Goal: Task Accomplishment & Management: Manage account settings

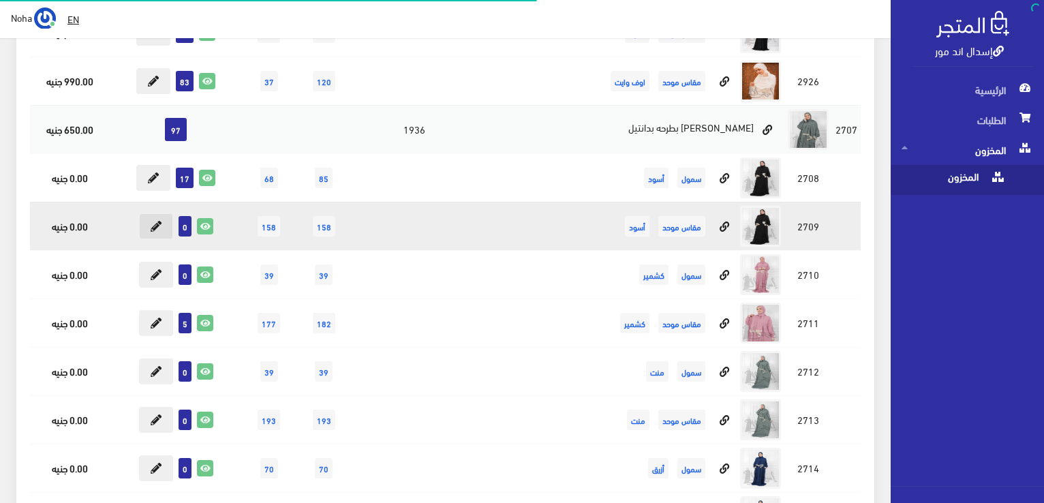
scroll to position [5727, 0]
click at [151, 219] on button at bounding box center [156, 226] width 34 height 26
type input "0"
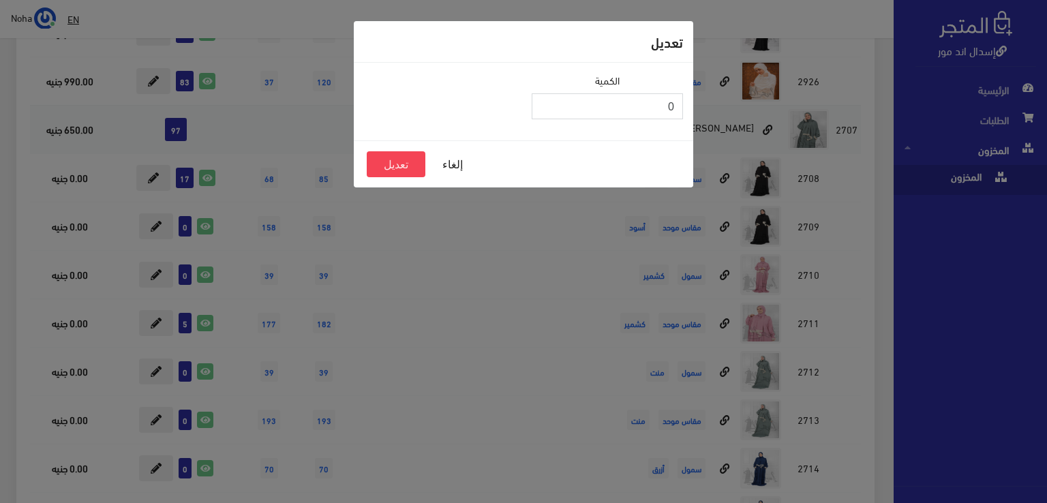
click at [599, 102] on input "0" at bounding box center [607, 106] width 151 height 26
type input "38"
click at [410, 165] on button "تعديل" at bounding box center [396, 164] width 59 height 26
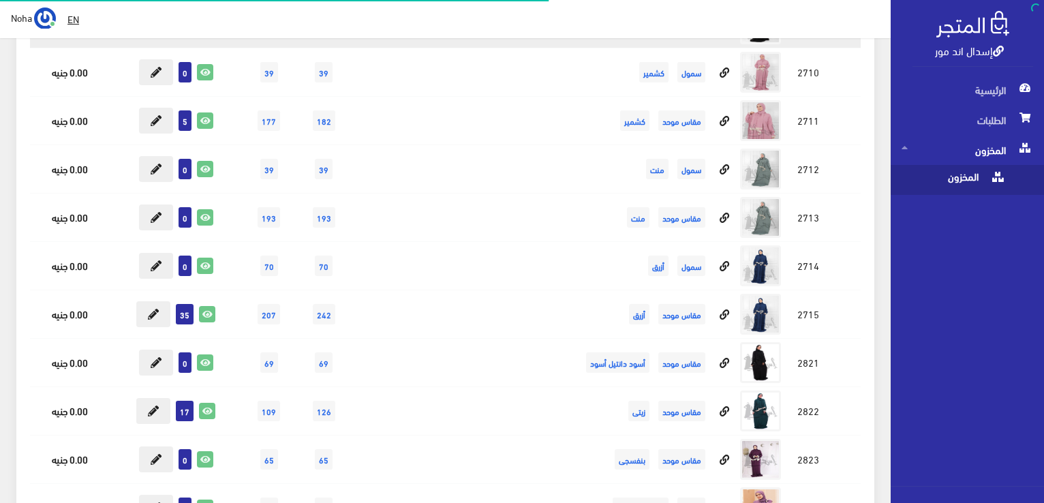
scroll to position [5931, 0]
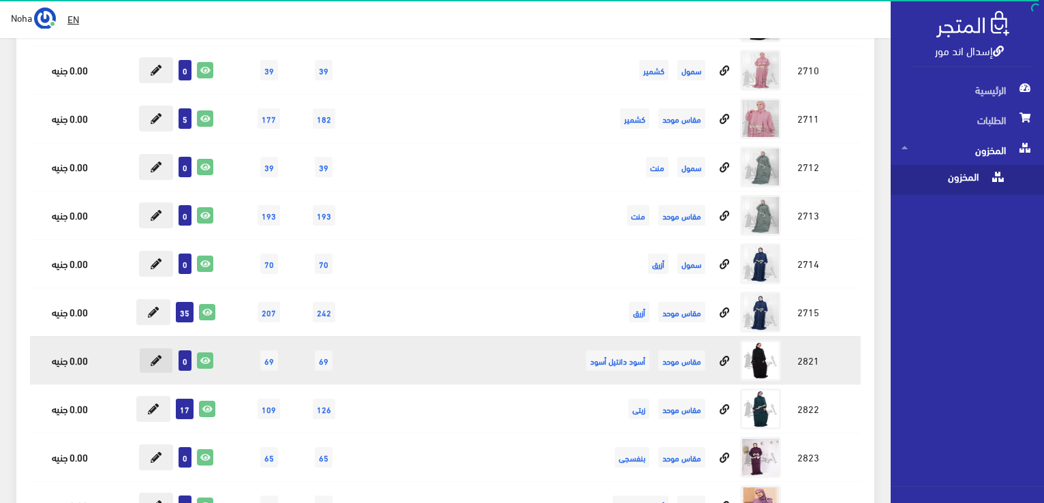
click at [155, 355] on icon at bounding box center [156, 360] width 11 height 11
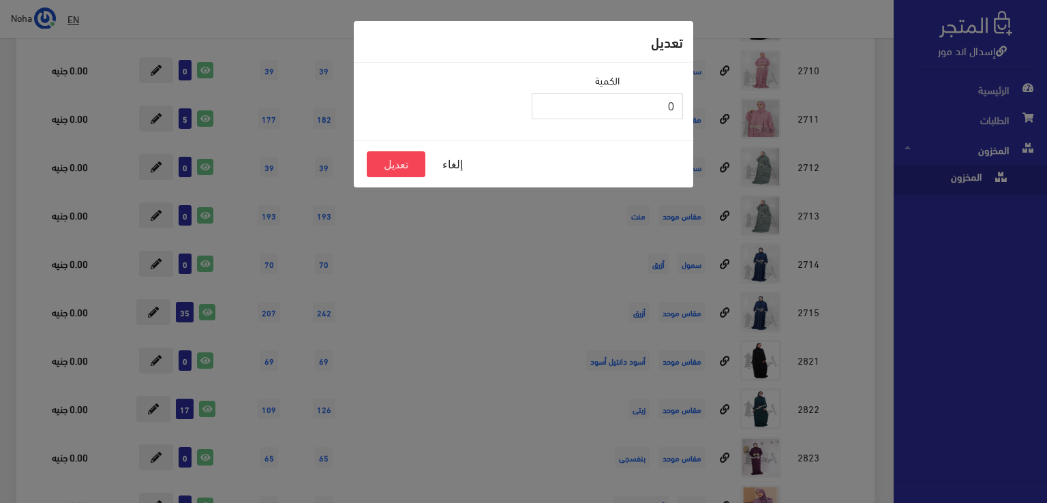
drag, startPoint x: 829, startPoint y: 130, endPoint x: 804, endPoint y: 3, distance: 128.5
click at [864, 114] on div "تعديل الكمية 0 إلغاء تعديل" at bounding box center [523, 251] width 1047 height 503
type input "38"
click at [400, 164] on button "تعديل" at bounding box center [396, 164] width 59 height 26
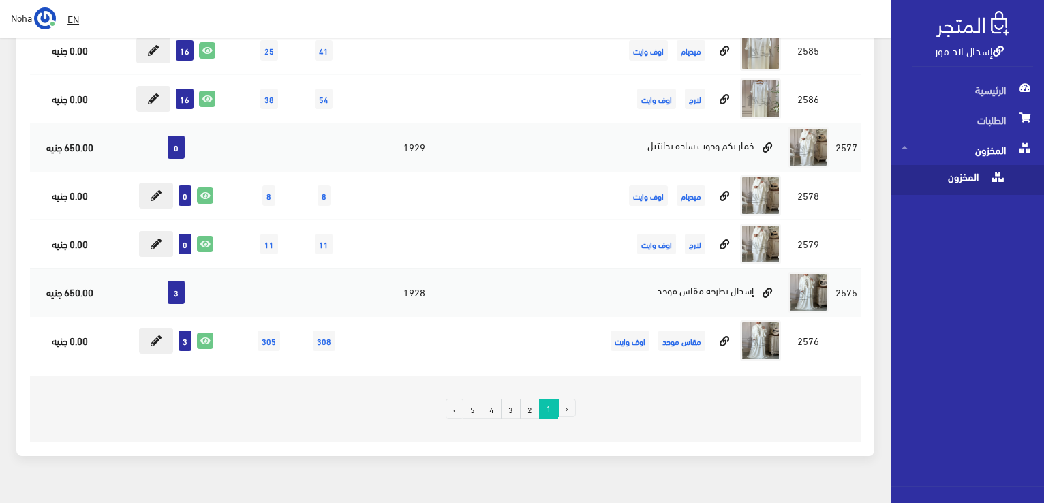
scroll to position [9341, 0]
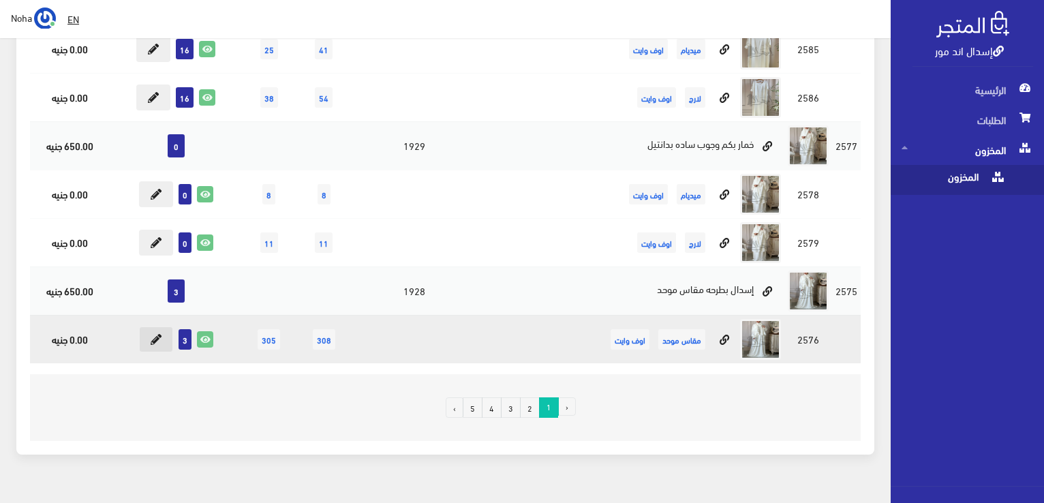
click at [157, 334] on icon at bounding box center [156, 339] width 11 height 11
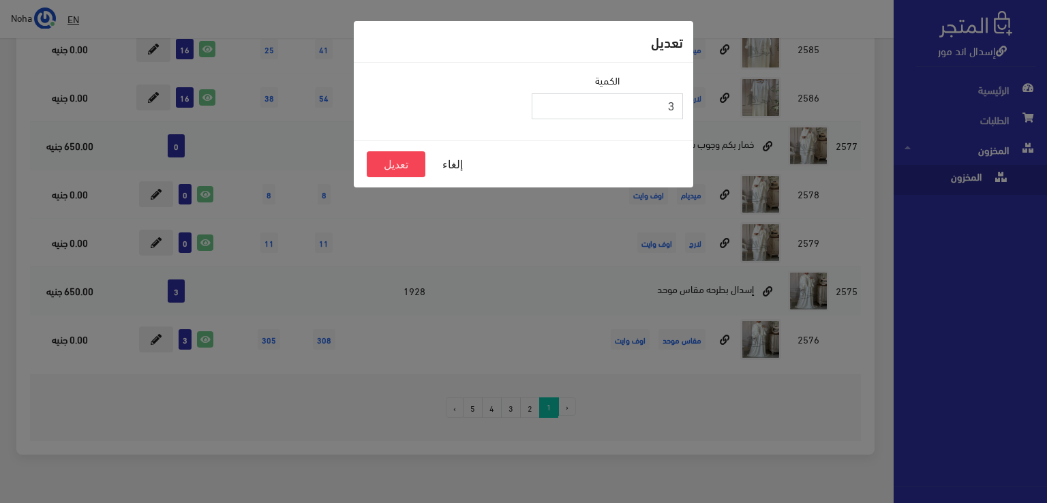
drag, startPoint x: 645, startPoint y: 102, endPoint x: 704, endPoint y: 95, distance: 59.0
click at [704, 95] on div "تعديل الكمية 3 إلغاء تعديل" at bounding box center [523, 251] width 1047 height 503
type input "43"
click at [374, 164] on button "تعديل" at bounding box center [396, 164] width 59 height 26
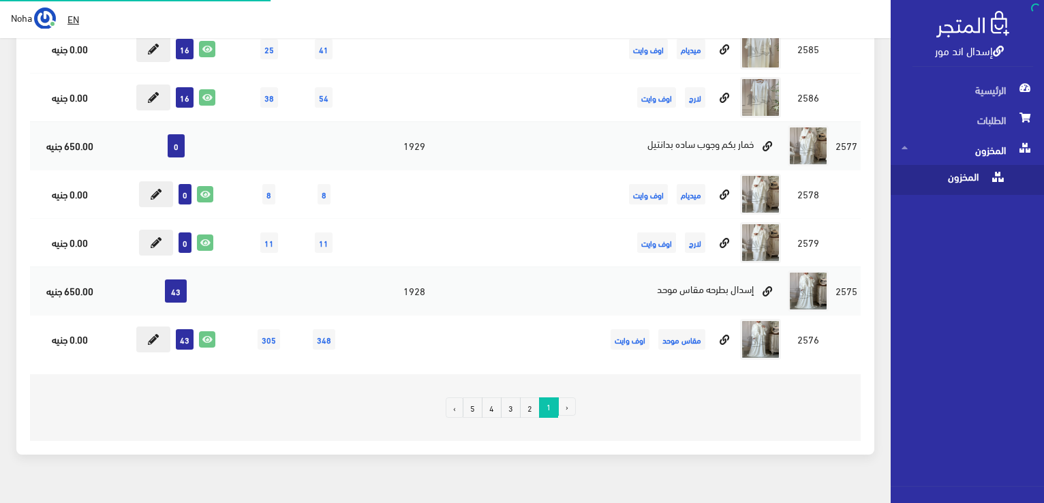
scroll to position [9341, 0]
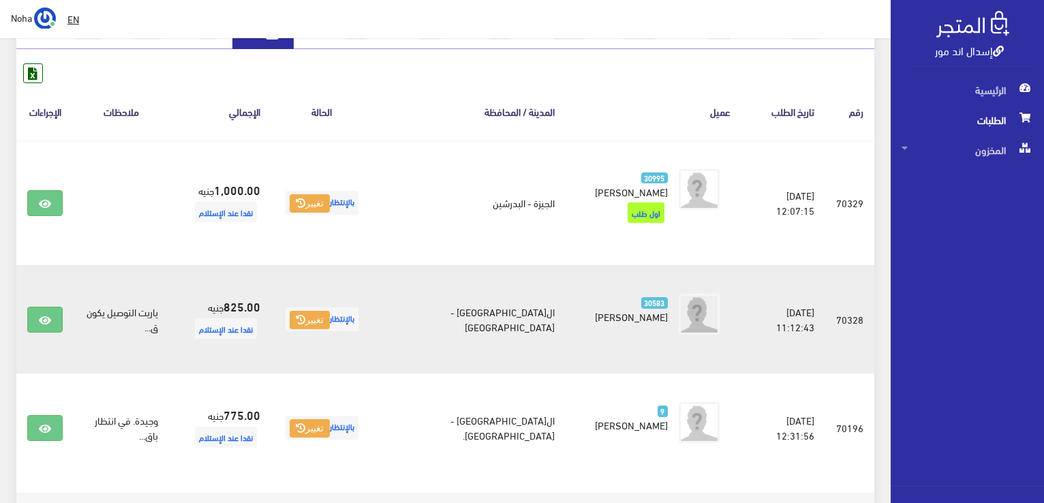
scroll to position [205, 0]
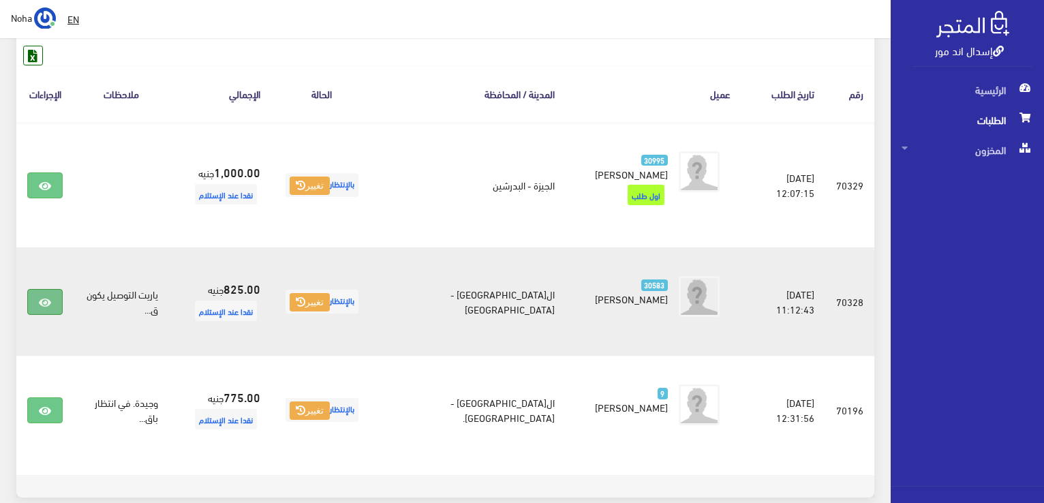
click at [42, 297] on icon at bounding box center [45, 302] width 12 height 11
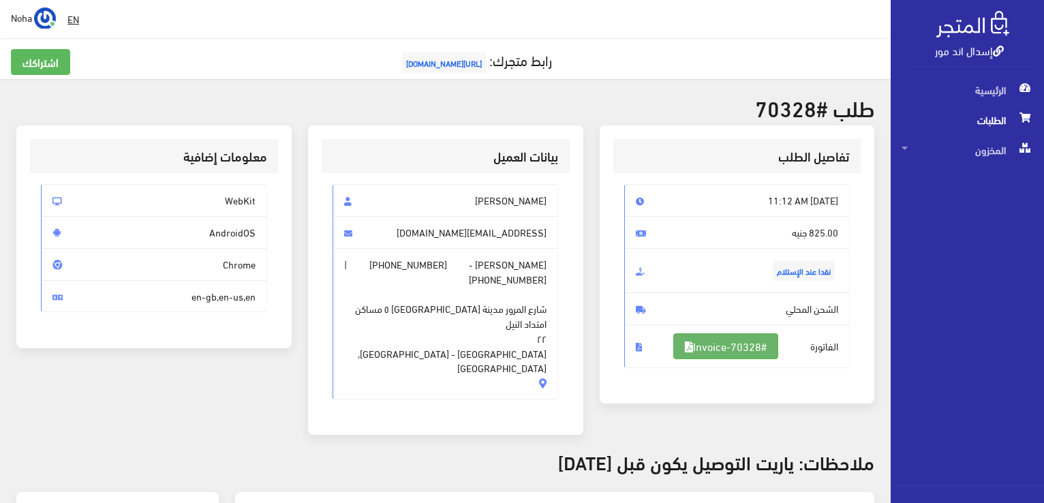
click at [736, 340] on link "#Invoice-70328" at bounding box center [726, 346] width 105 height 26
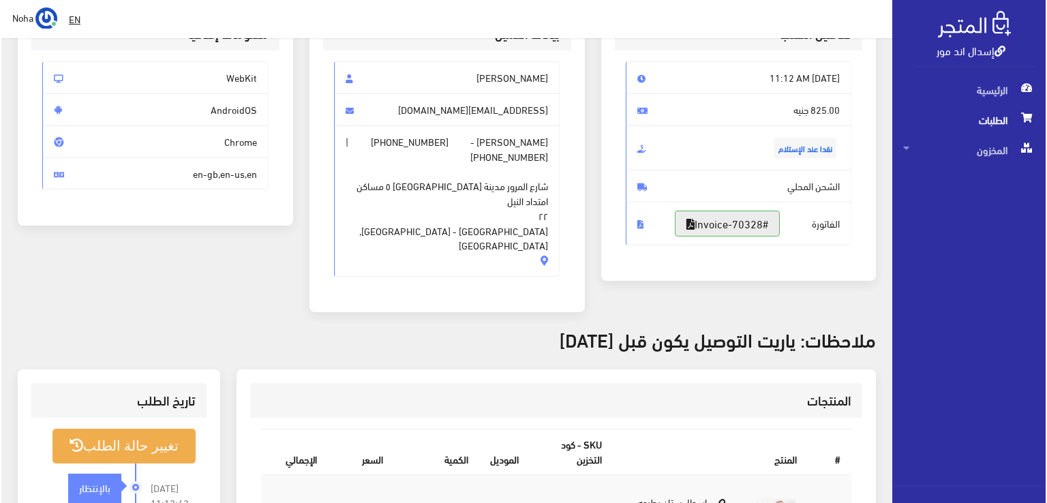
scroll to position [273, 0]
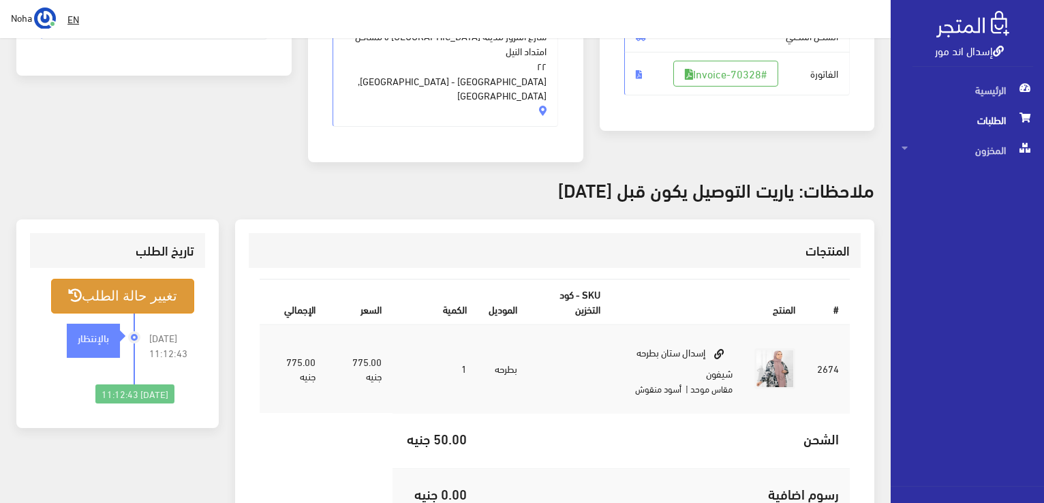
click at [155, 279] on button "تغيير حالة الطلب" at bounding box center [122, 296] width 143 height 35
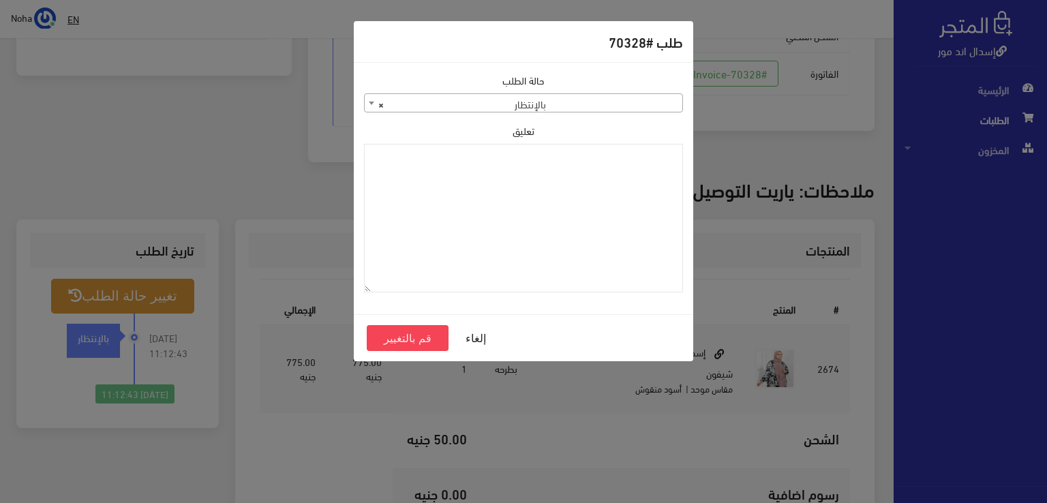
click at [442, 110] on span "× بالإنتظار" at bounding box center [524, 103] width 318 height 19
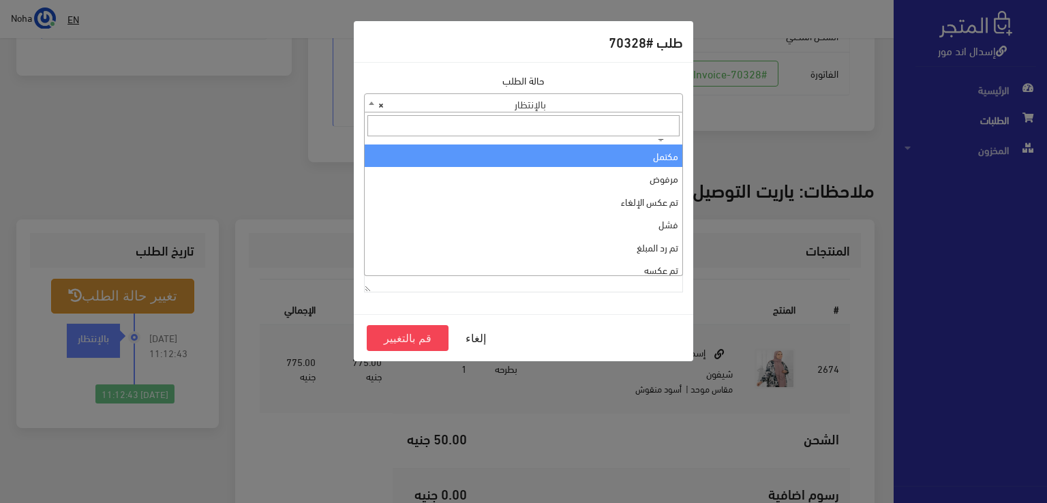
scroll to position [0, 0]
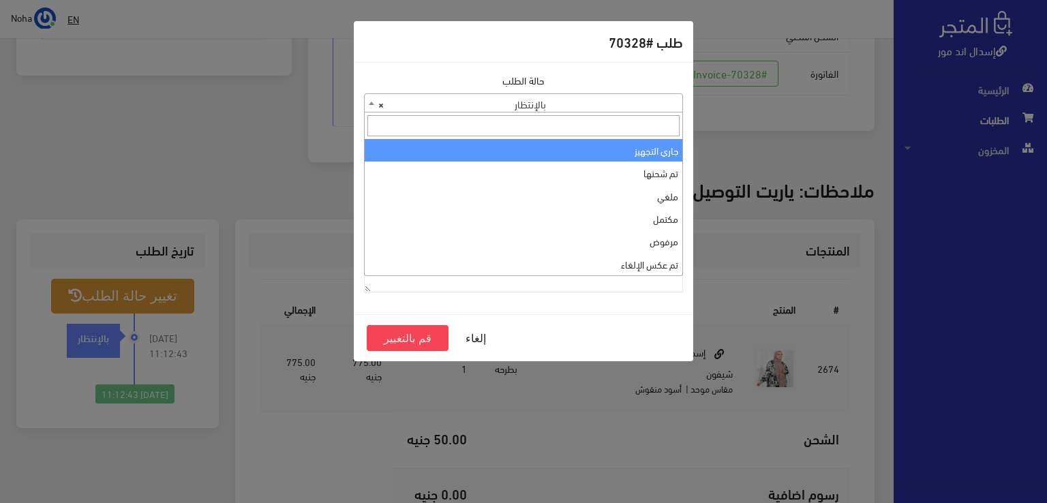
select select "1"
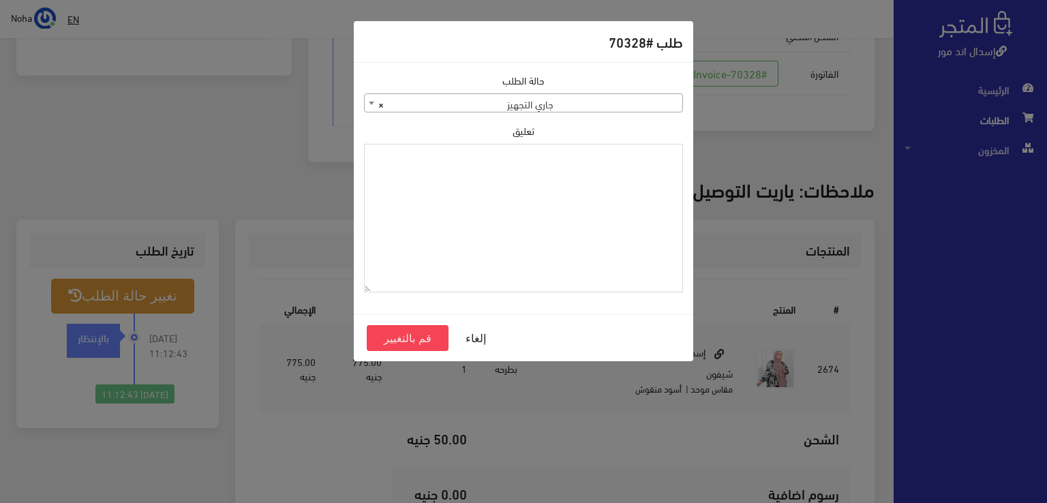
paste textarea "1118131"
type textarea "1118131"
click at [398, 340] on button "قم بالتغيير" at bounding box center [408, 338] width 82 height 26
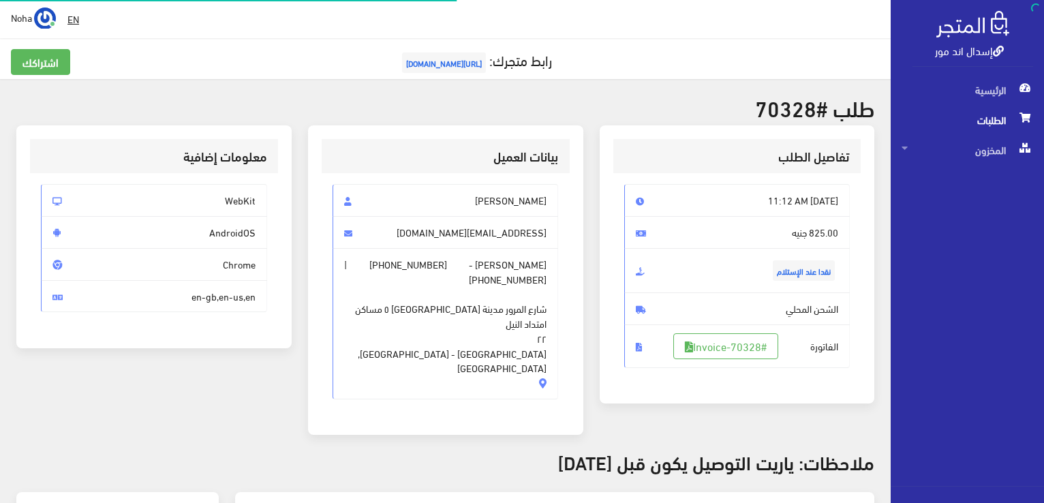
scroll to position [268, 0]
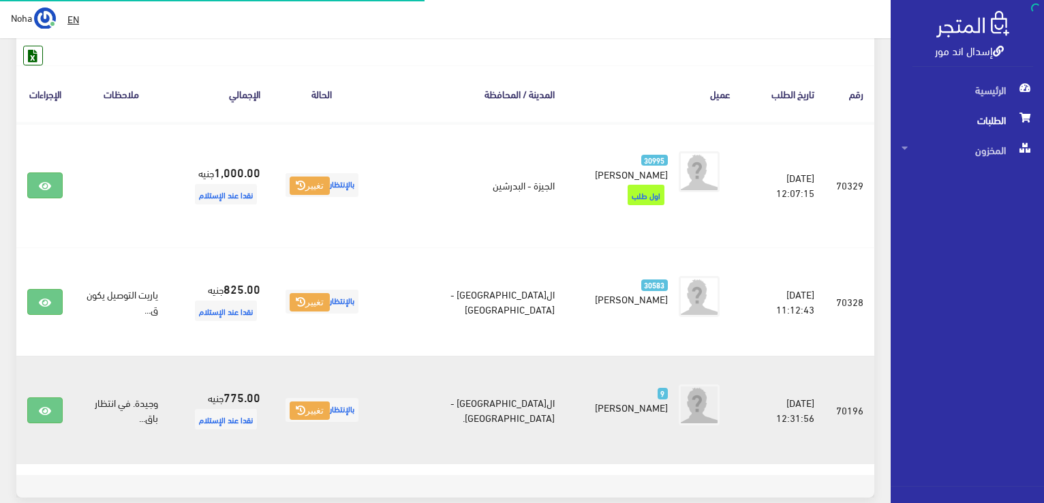
scroll to position [205, 0]
click at [33, 397] on link at bounding box center [44, 410] width 35 height 26
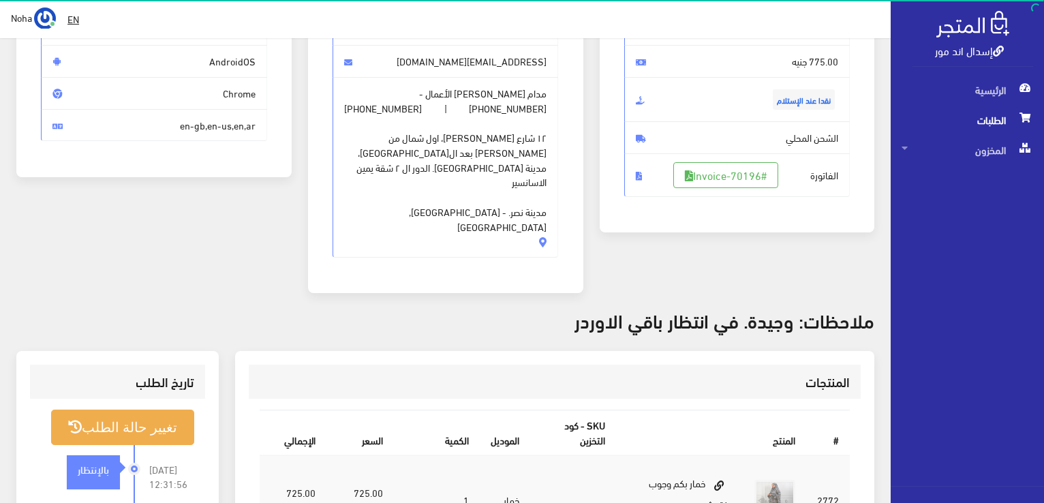
scroll to position [273, 0]
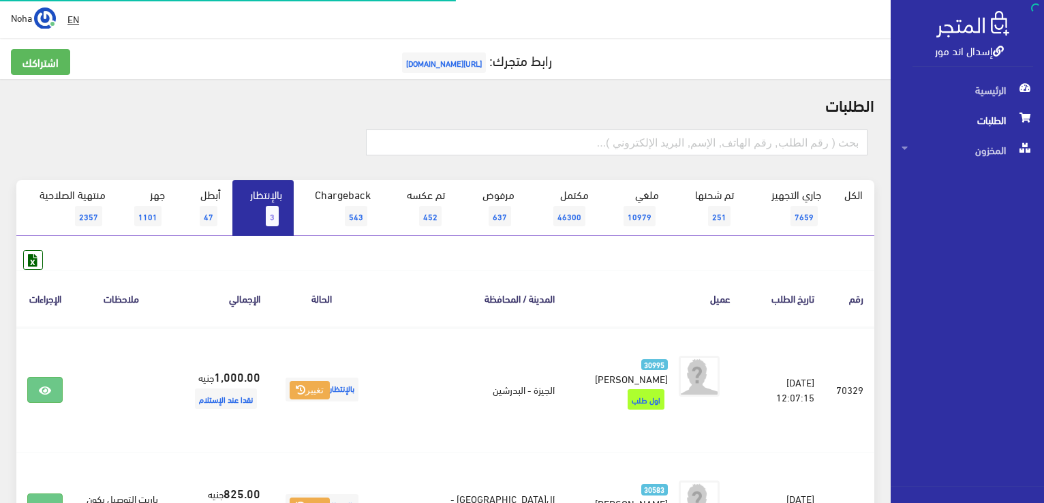
scroll to position [205, 0]
